Goal: Find specific page/section: Find specific page/section

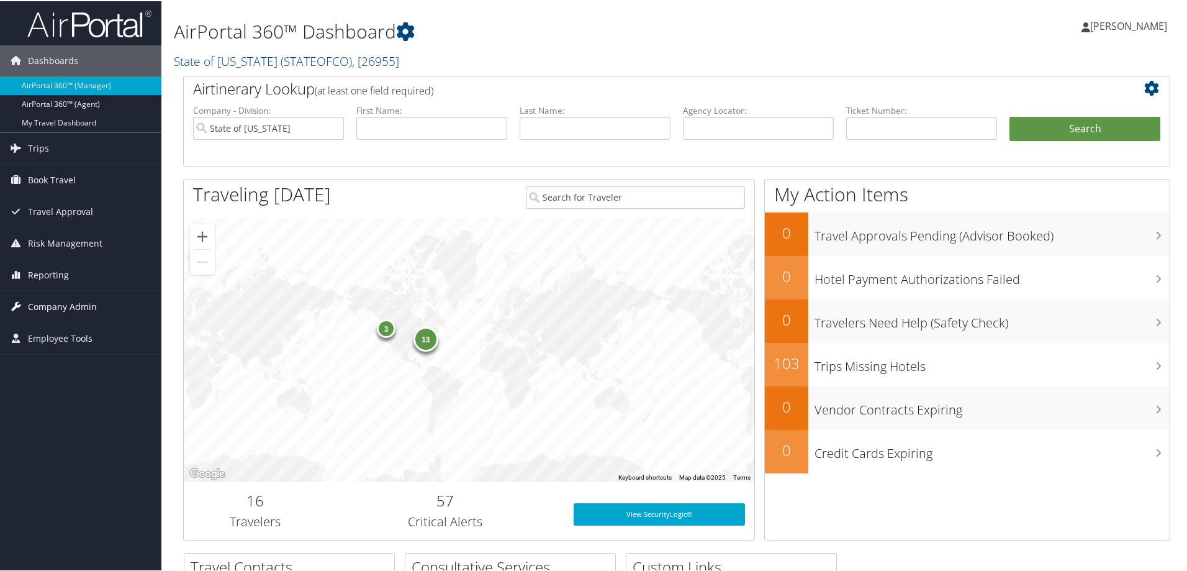
click at [45, 302] on span "Company Admin" at bounding box center [62, 305] width 69 height 31
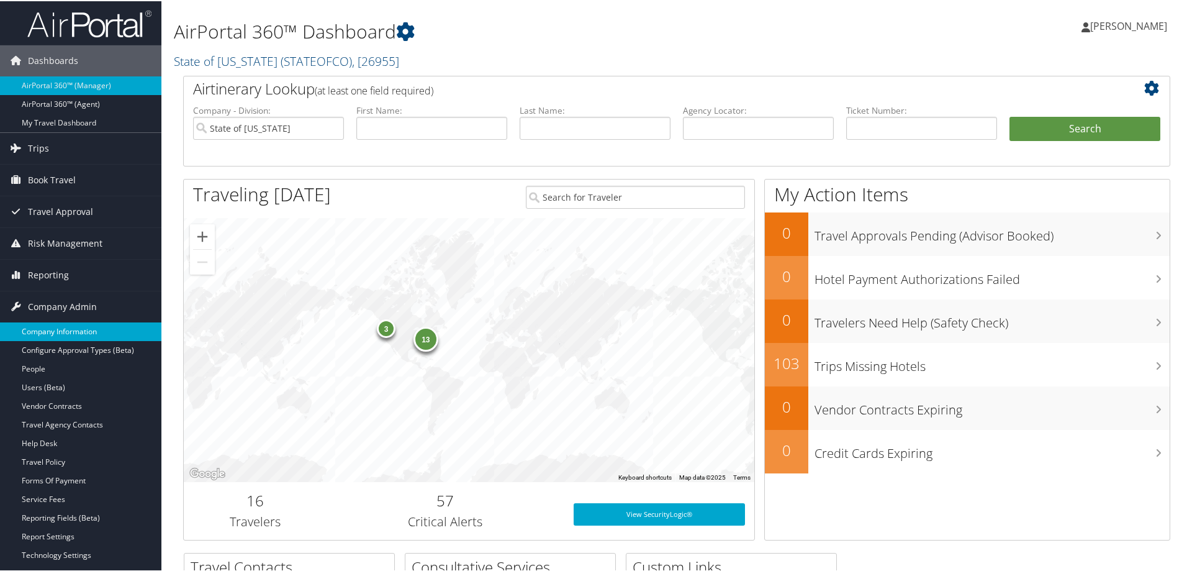
click at [64, 328] on link "Company Information" at bounding box center [80, 330] width 161 height 19
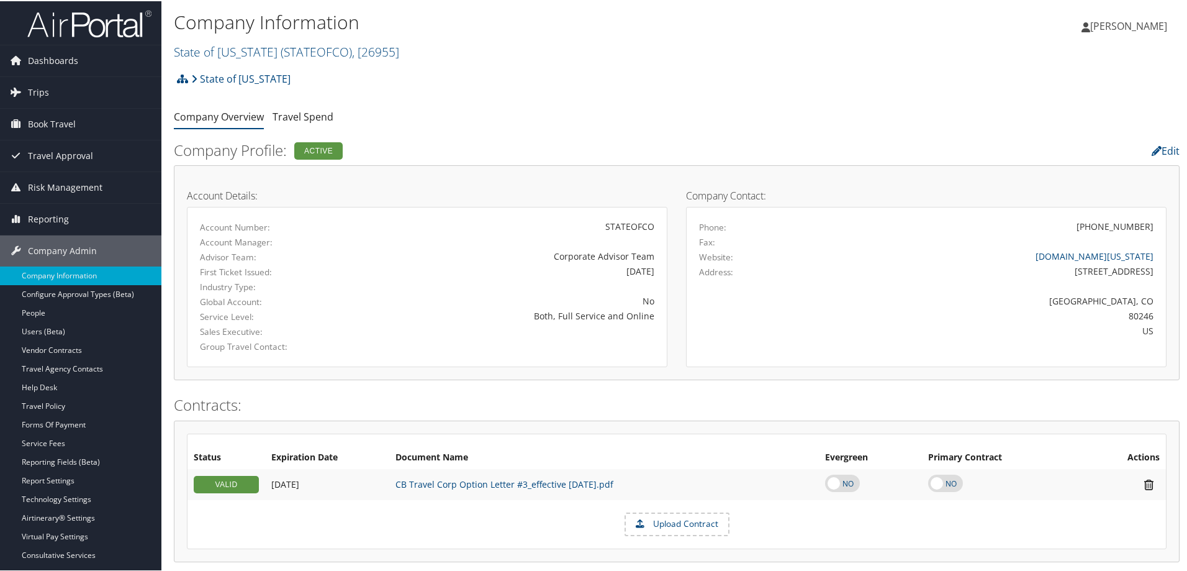
click at [399, 50] on h2 "State of Colorado ( STATEOFCO ) , [ 26955 ]" at bounding box center [509, 49] width 670 height 21
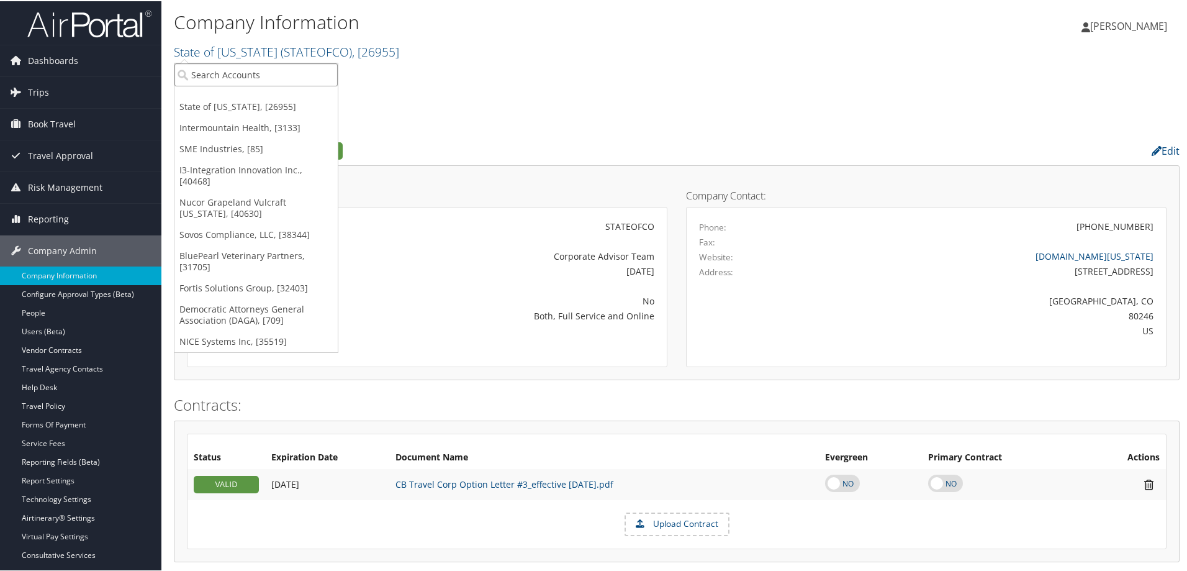
click at [234, 76] on input "search" at bounding box center [255, 73] width 163 height 23
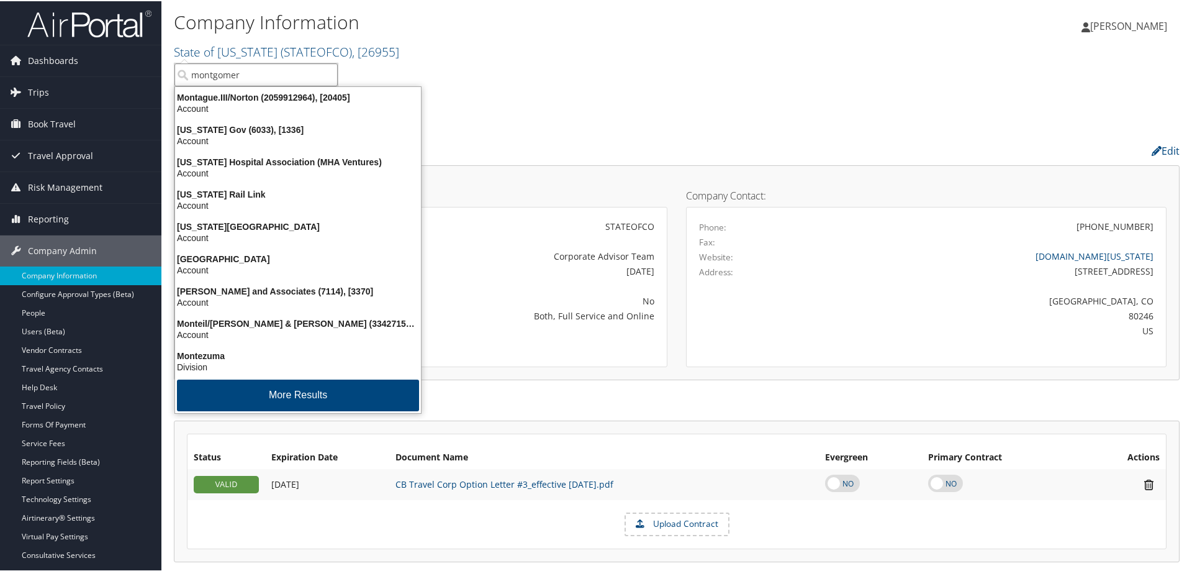
type input "montgomery"
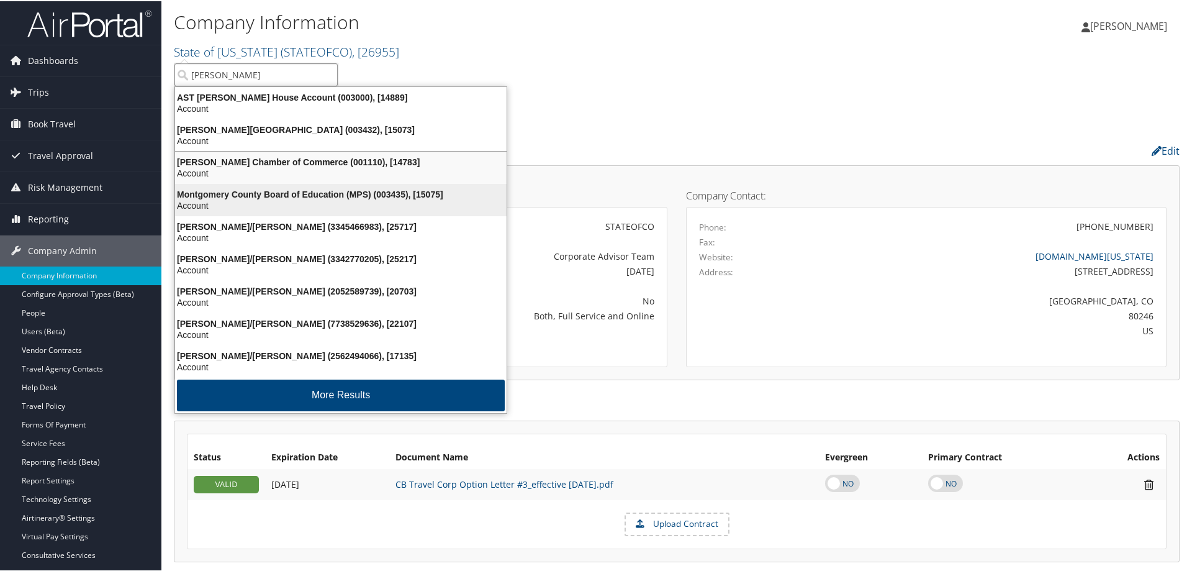
scroll to position [2, 0]
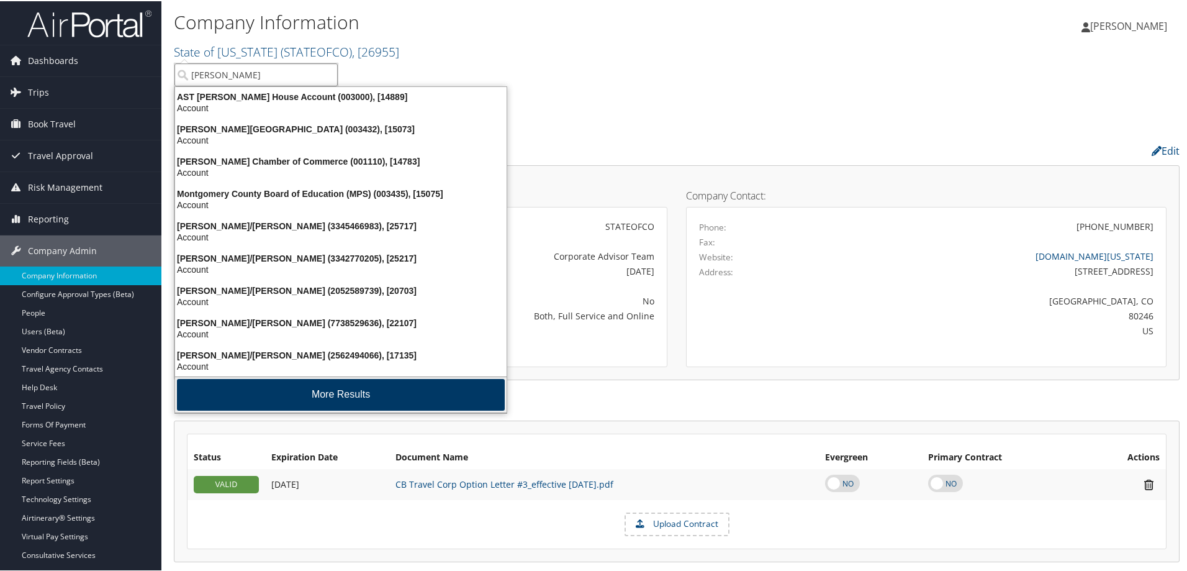
click at [320, 390] on button "More Results" at bounding box center [341, 393] width 328 height 32
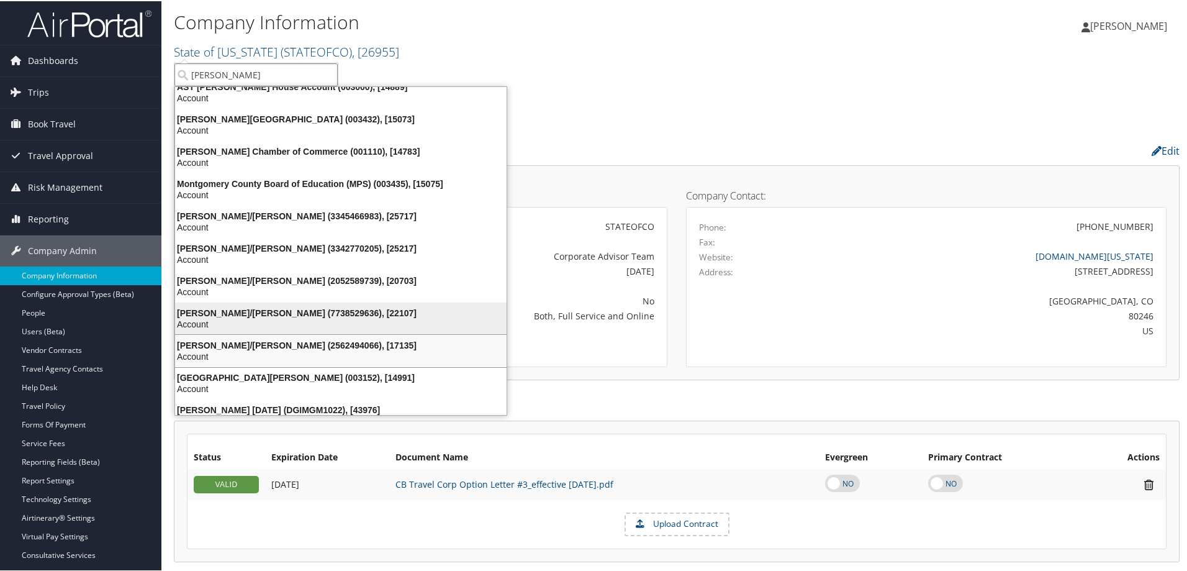
scroll to position [0, 0]
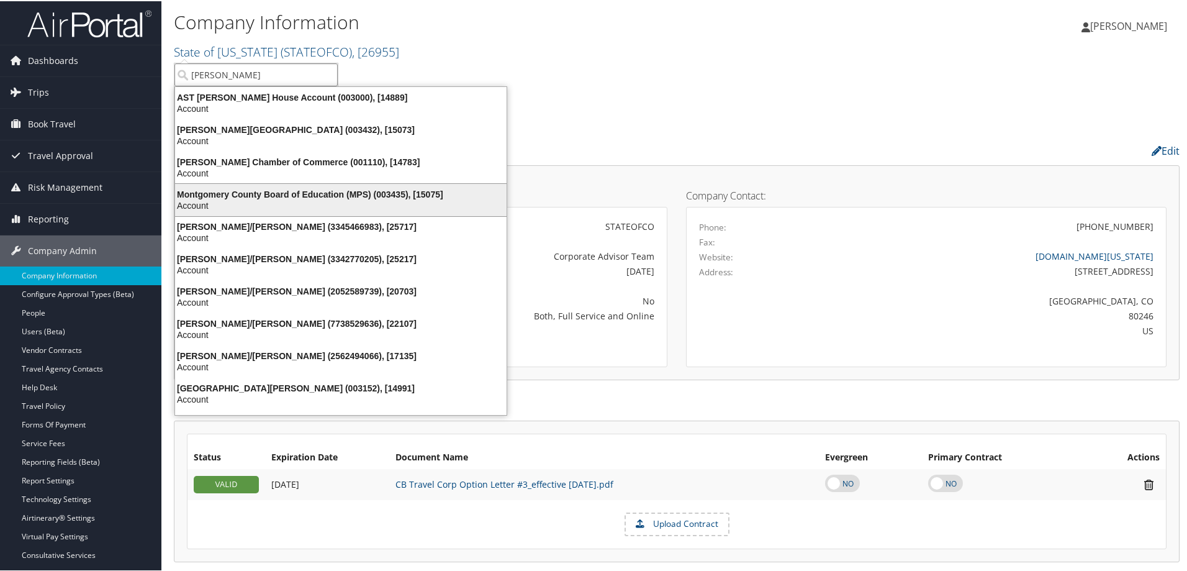
click at [321, 193] on div "Montgomery County Board of Education (MPS) (003435), [15075]" at bounding box center [341, 192] width 346 height 11
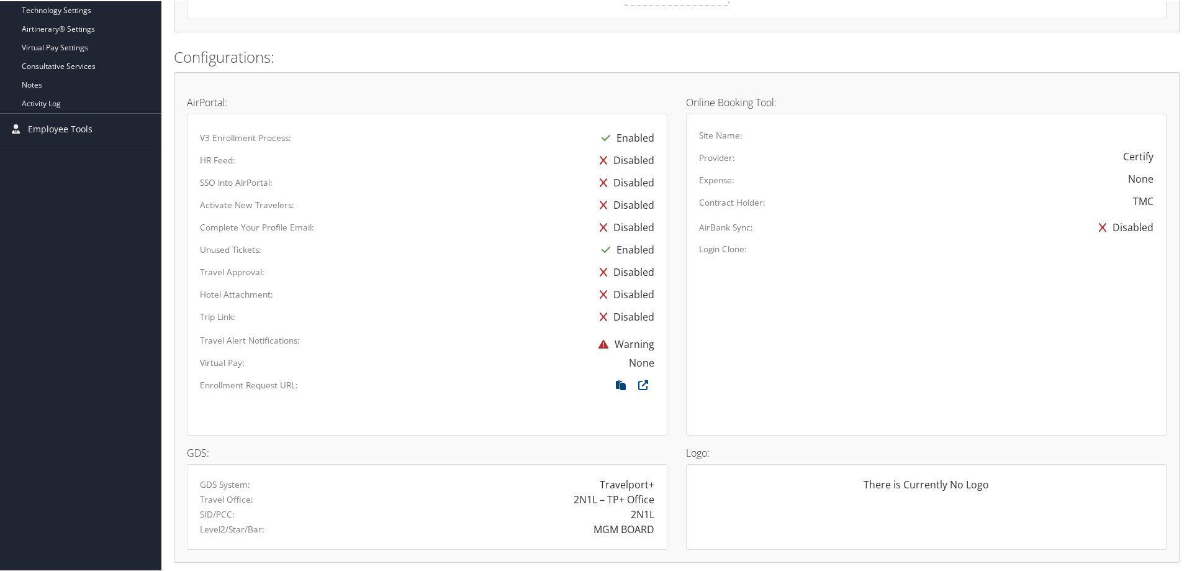
scroll to position [559, 0]
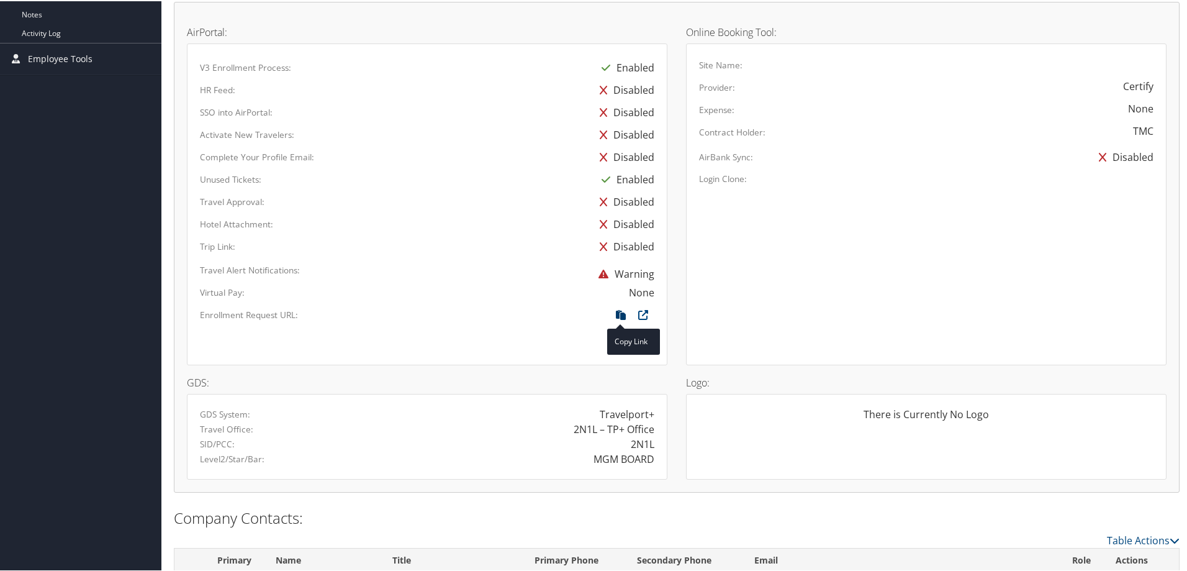
click at [618, 314] on icon at bounding box center [621, 317] width 22 height 16
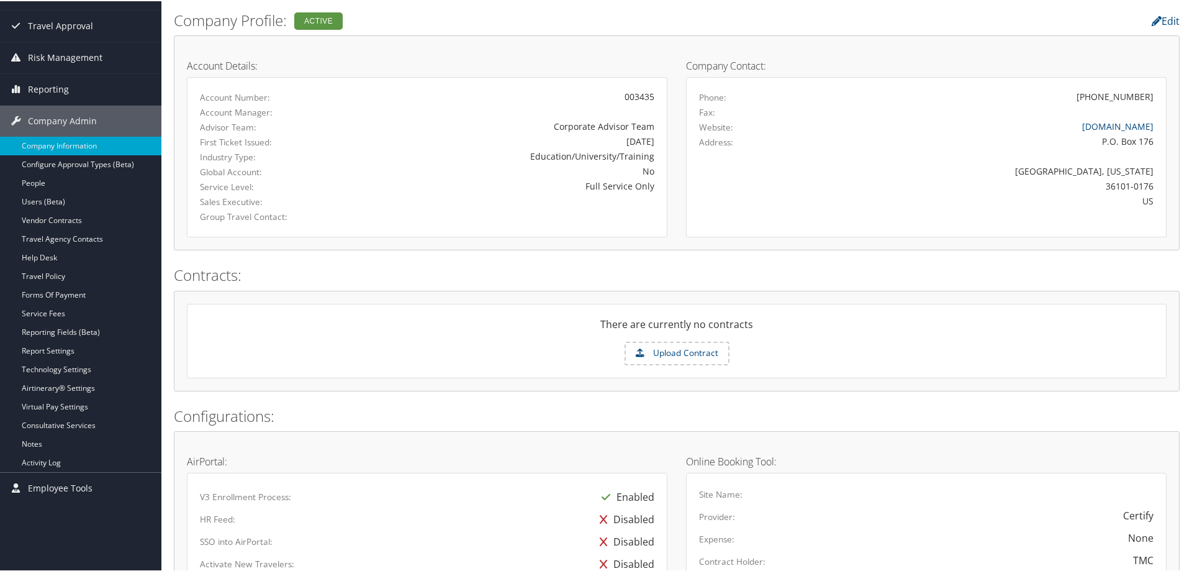
scroll to position [0, 0]
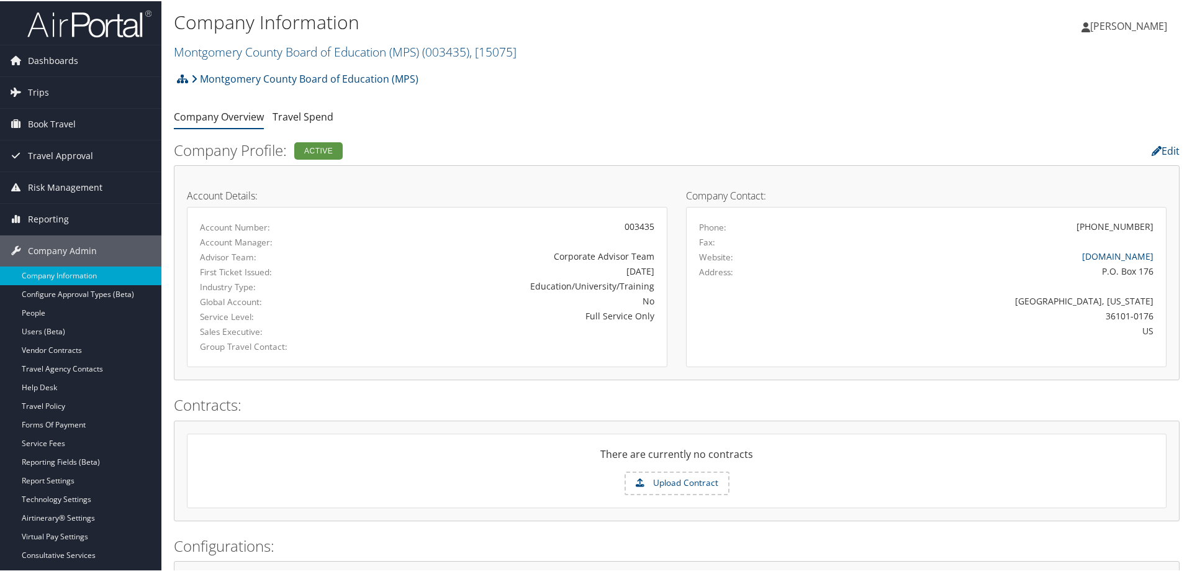
click at [528, 50] on h2 "Montgomery County Board of Education (MPS) ( 003435 ) , [ 15075 ]" at bounding box center [509, 49] width 670 height 21
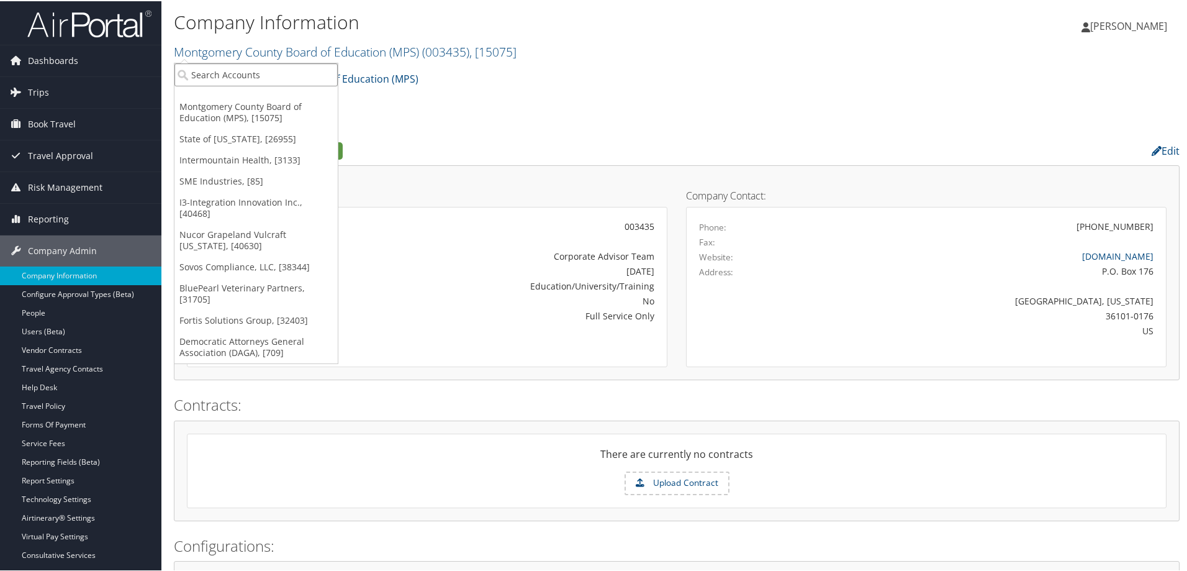
click at [314, 70] on input "search" at bounding box center [255, 73] width 163 height 23
type input "arc"
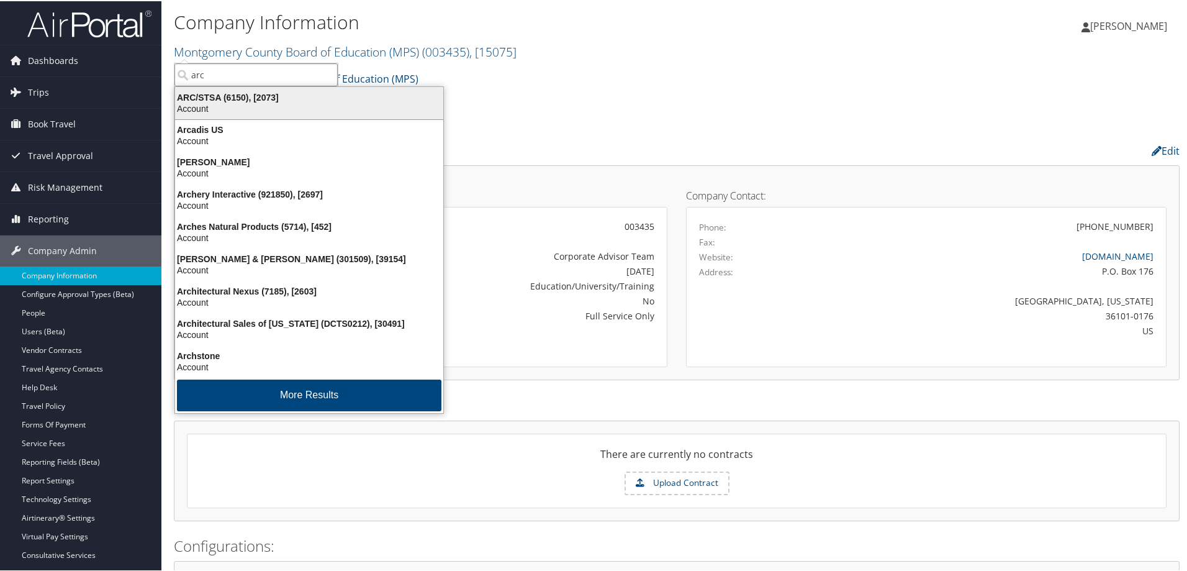
click at [210, 97] on div "ARC/STSA (6150), [2073]" at bounding box center [309, 96] width 283 height 11
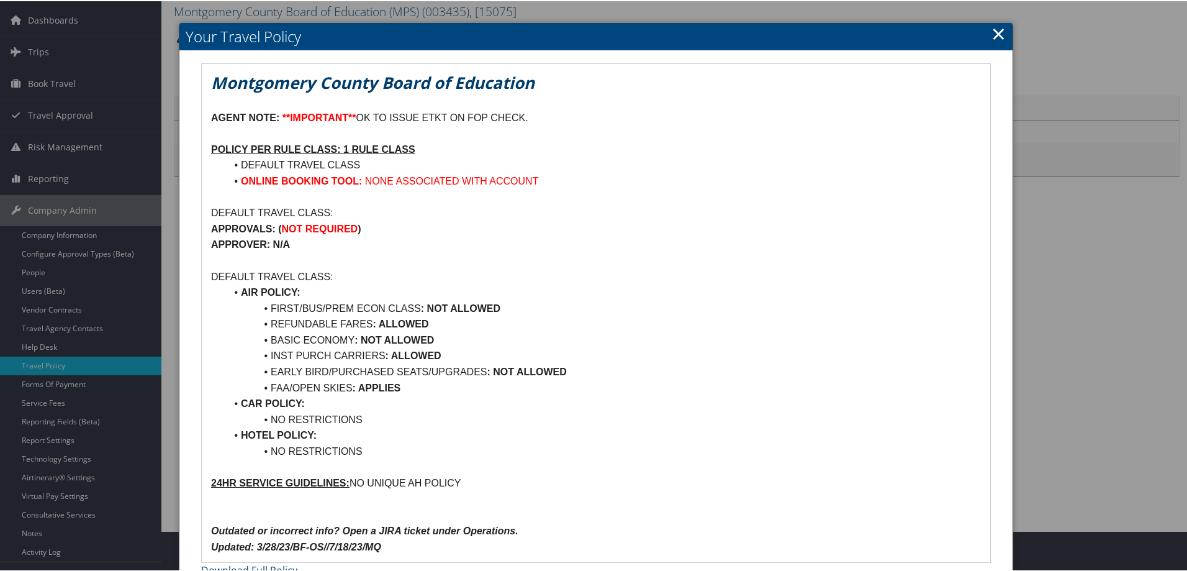
scroll to position [62, 0]
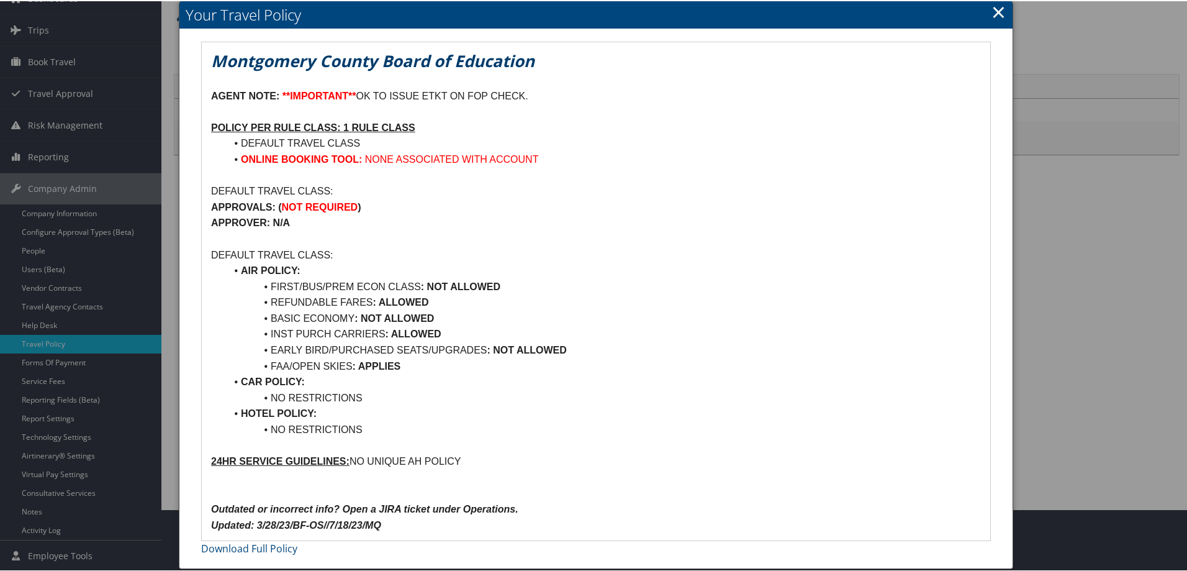
click at [994, 11] on link "×" at bounding box center [998, 10] width 14 height 25
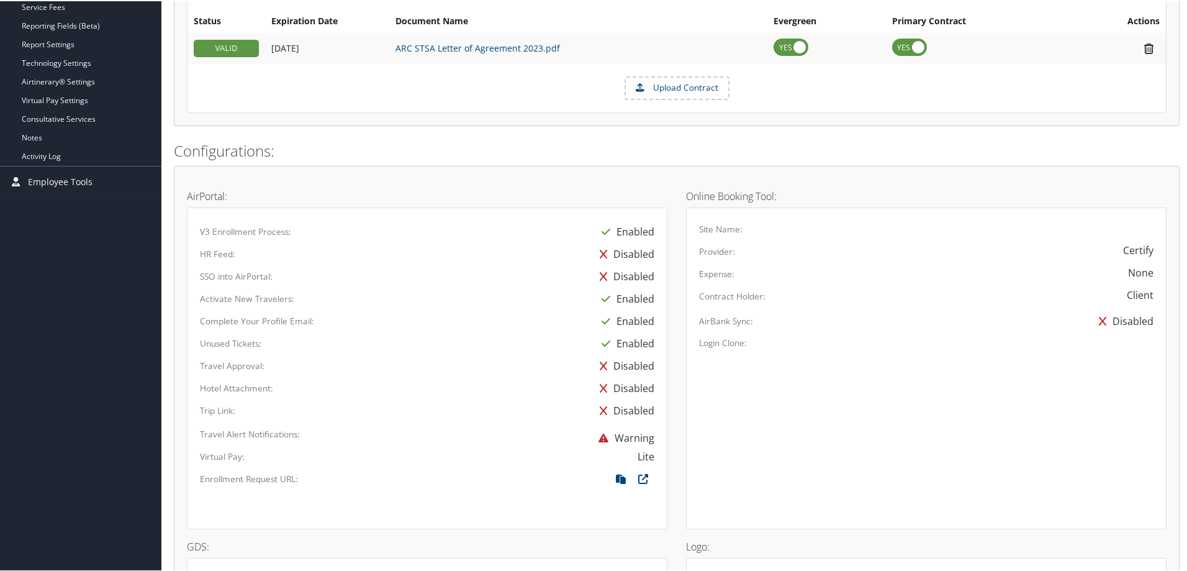
scroll to position [497, 0]
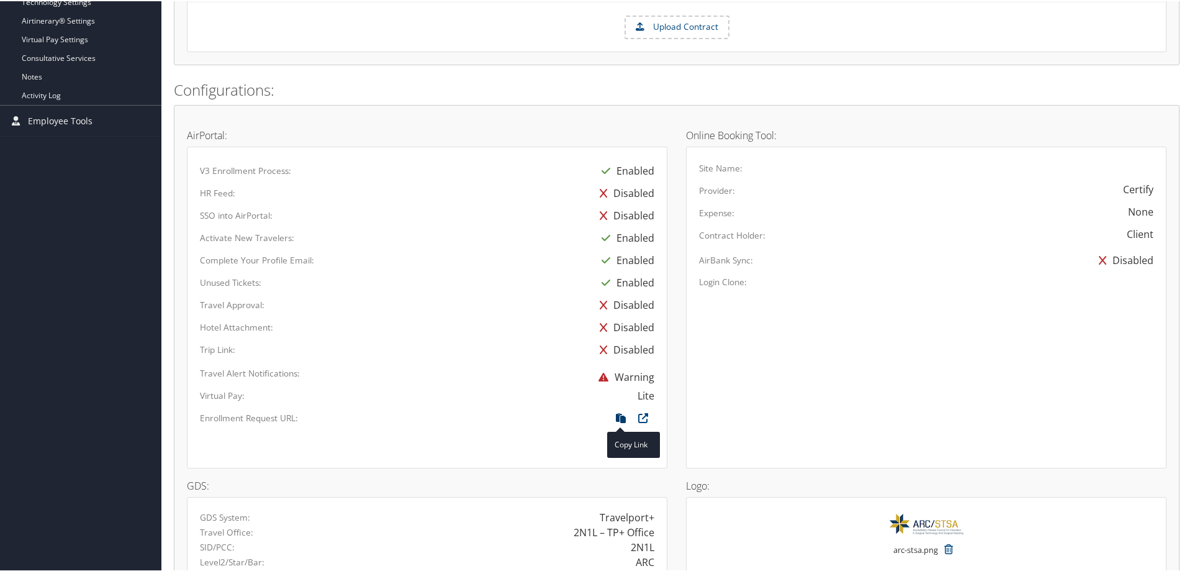
click at [615, 416] on icon at bounding box center [621, 420] width 22 height 16
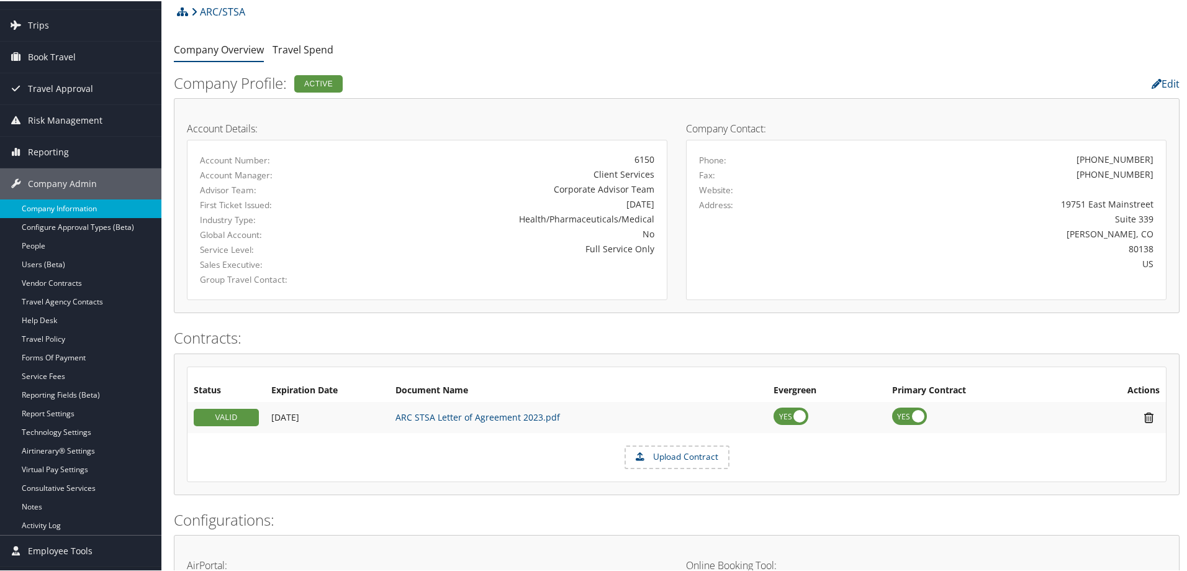
scroll to position [0, 0]
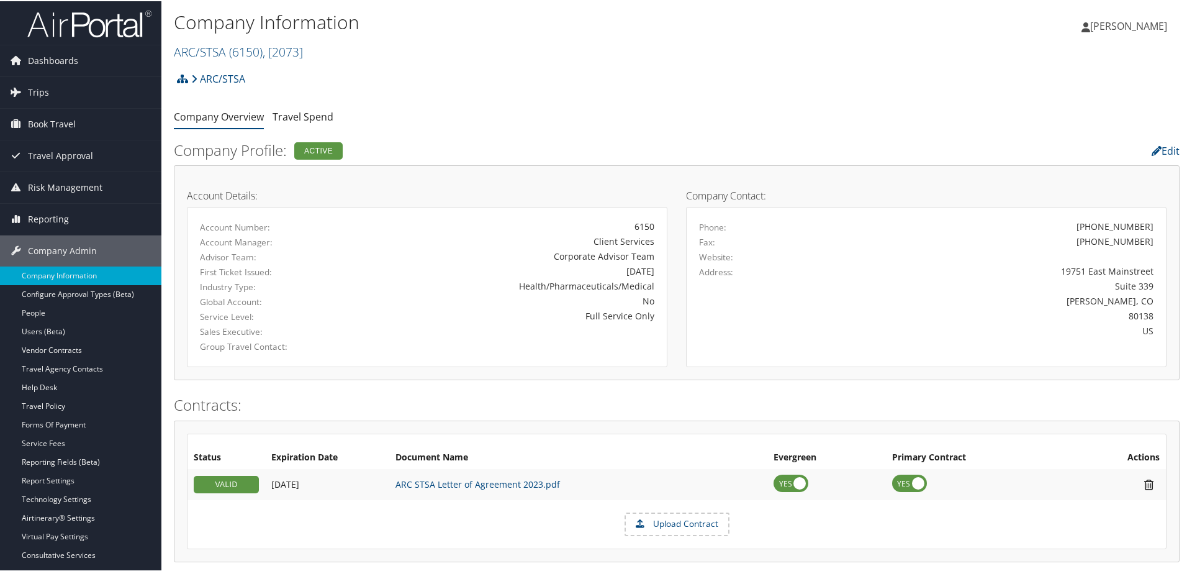
click at [310, 50] on h2 "ARC/STSA ( 6150 ) , [ 2073 ]" at bounding box center [509, 49] width 670 height 21
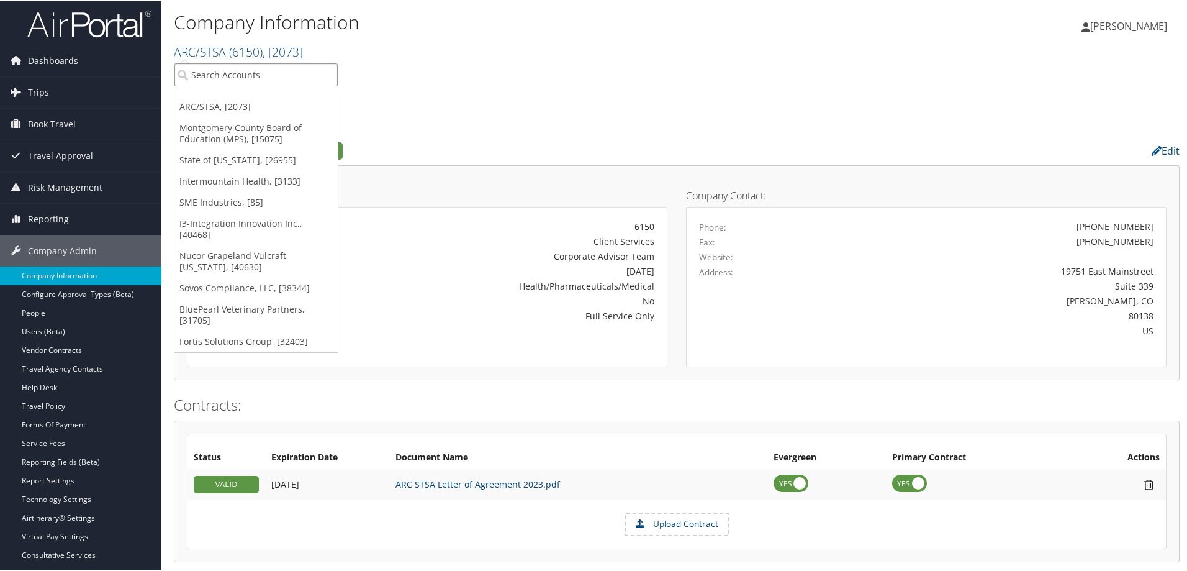
click at [296, 73] on input "search" at bounding box center [255, 73] width 163 height 23
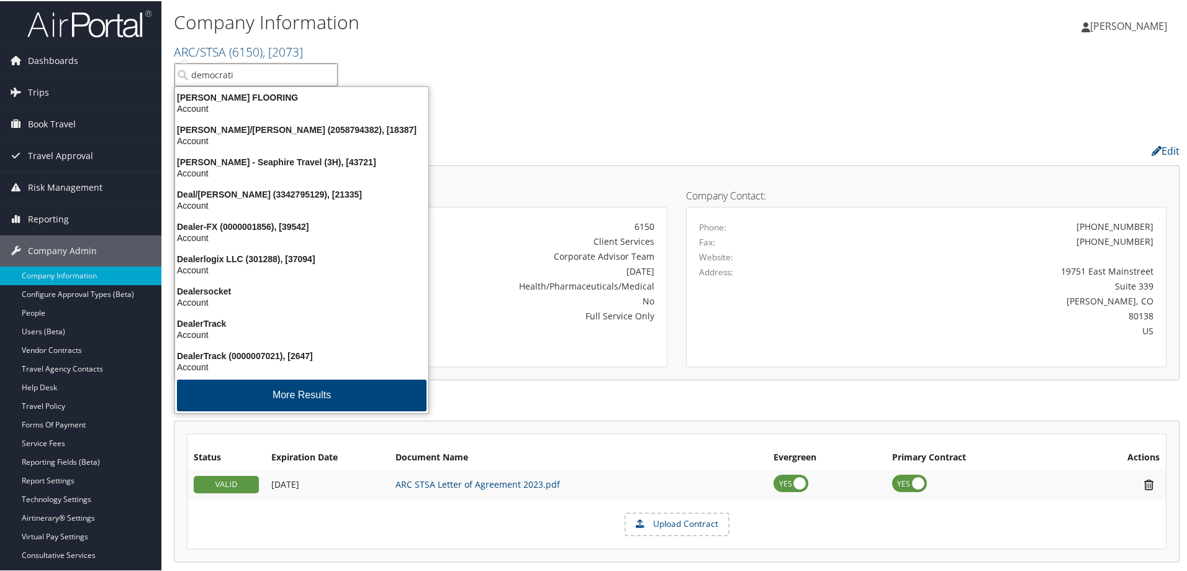
type input "democratic"
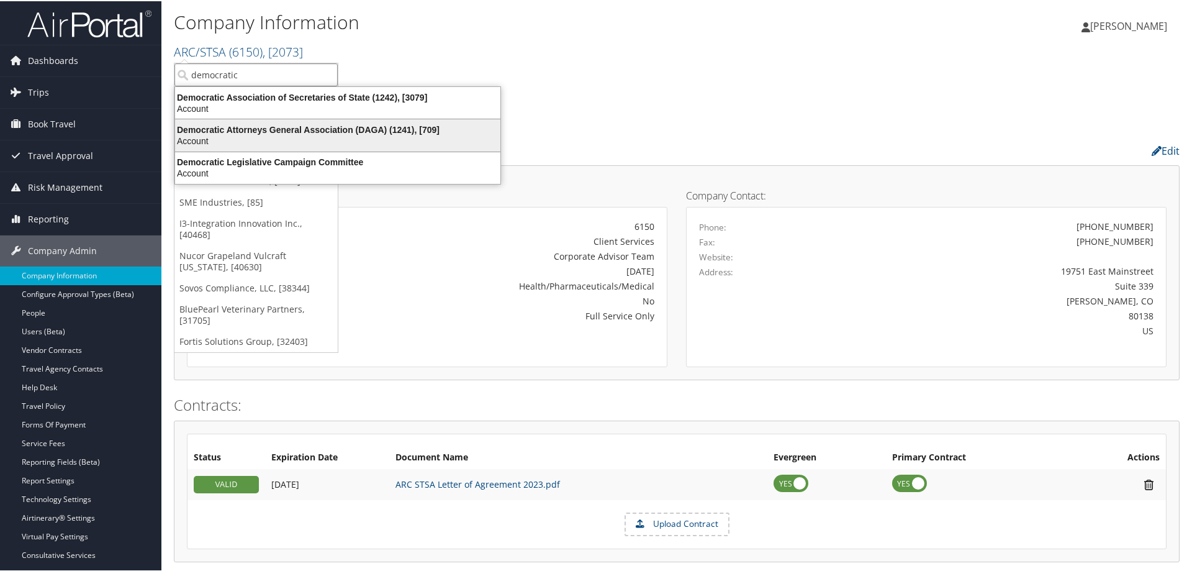
click at [258, 134] on div "Account" at bounding box center [338, 139] width 340 height 11
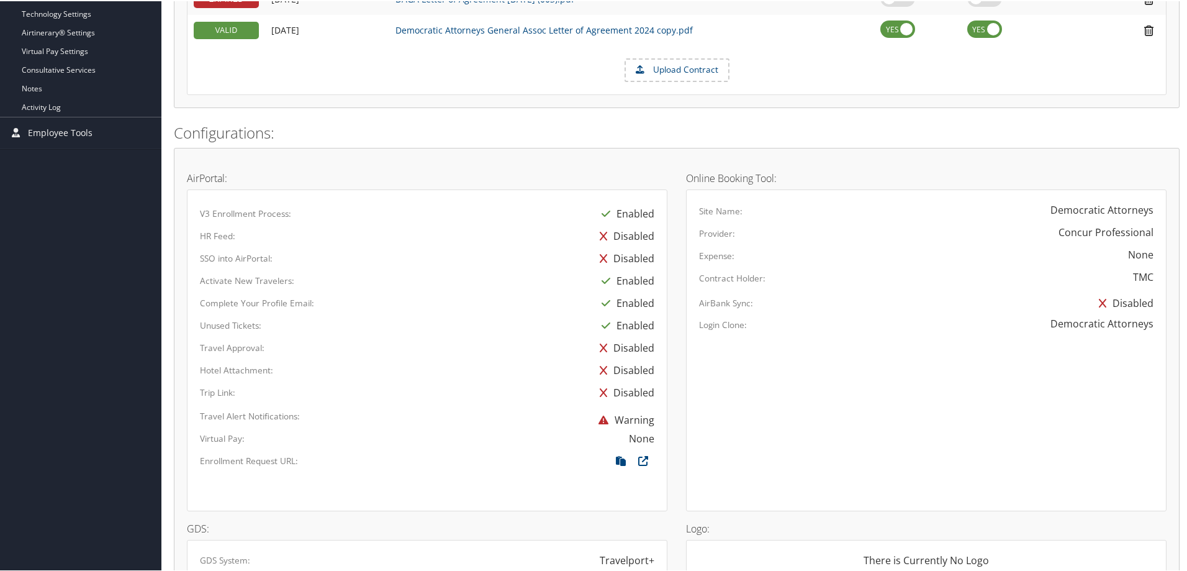
scroll to position [683, 0]
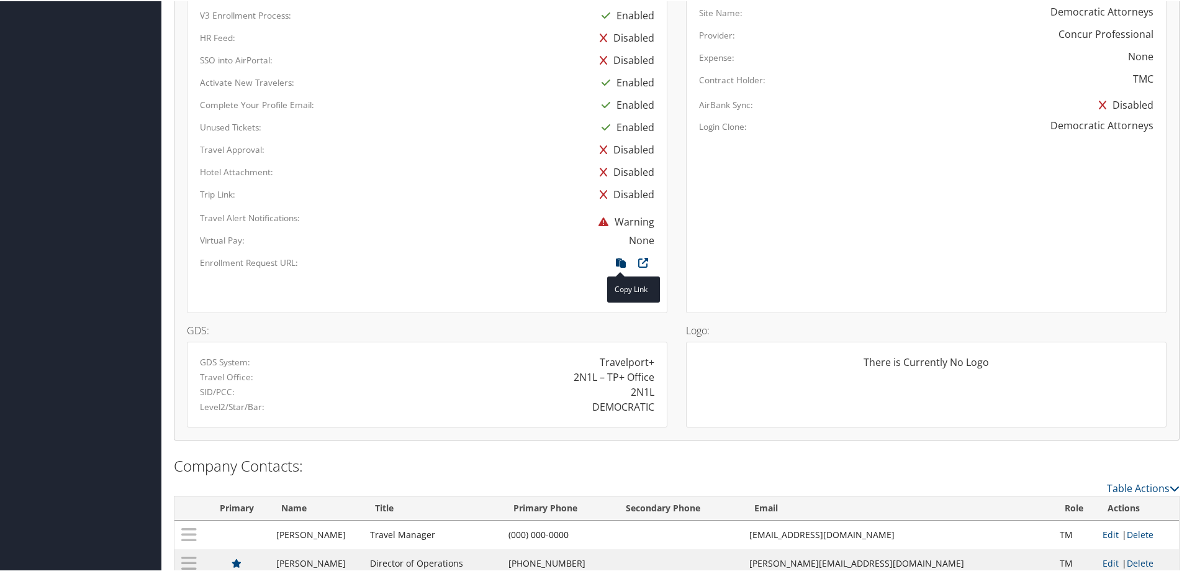
click at [618, 261] on icon at bounding box center [621, 264] width 22 height 16
click at [616, 258] on icon at bounding box center [621, 264] width 22 height 16
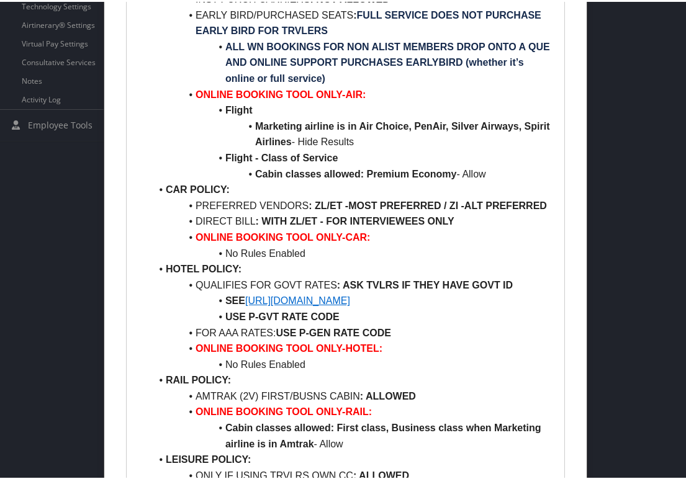
scroll to position [621, 0]
